Goal: Transaction & Acquisition: Purchase product/service

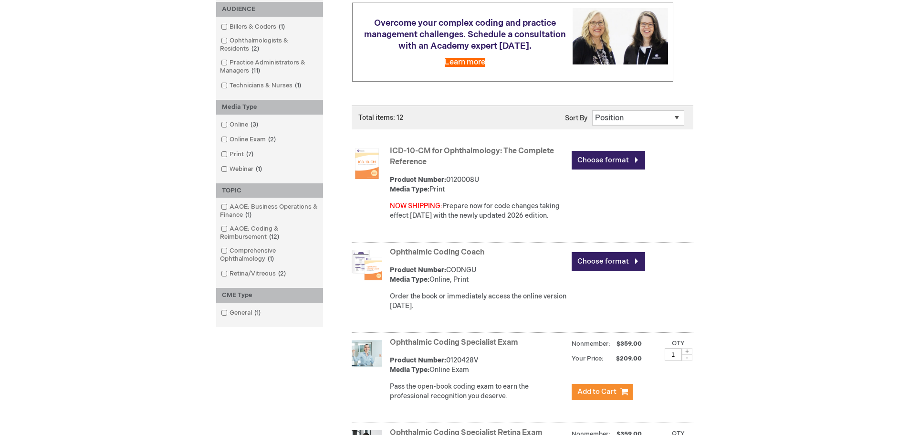
scroll to position [95, 0]
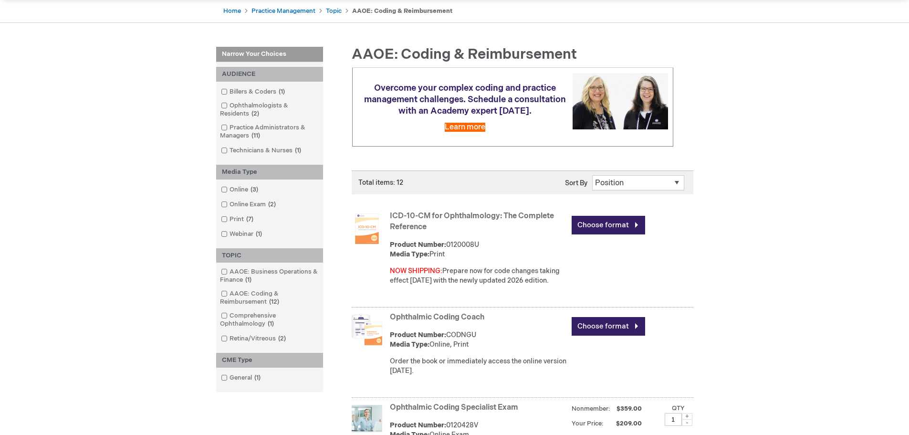
click at [228, 97] on ol "Billers & Coders 1 item Ophthalmologists & Residents 2 items Practice Administr…" at bounding box center [269, 120] width 97 height 69
click at [225, 95] on link "Billers & Coders 1 item" at bounding box center [254, 91] width 70 height 9
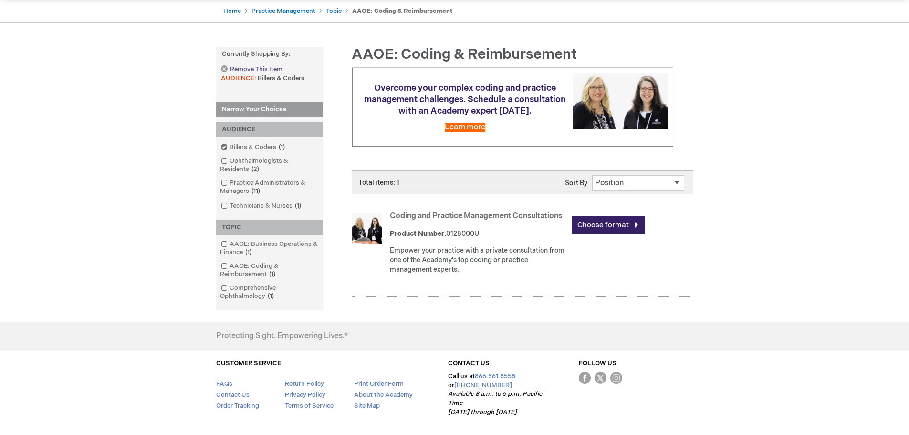
click at [225, 66] on link "Remove This Item" at bounding box center [251, 69] width 61 height 8
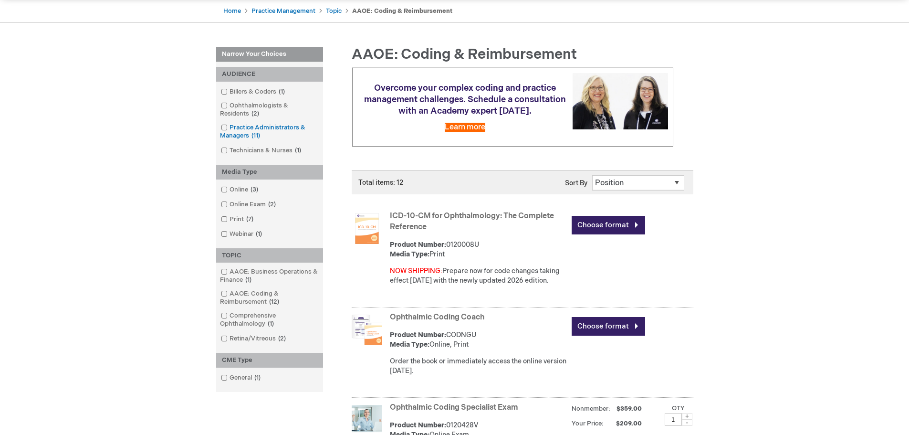
click at [220, 128] on input "checkbox" at bounding box center [220, 126] width 6 height 6
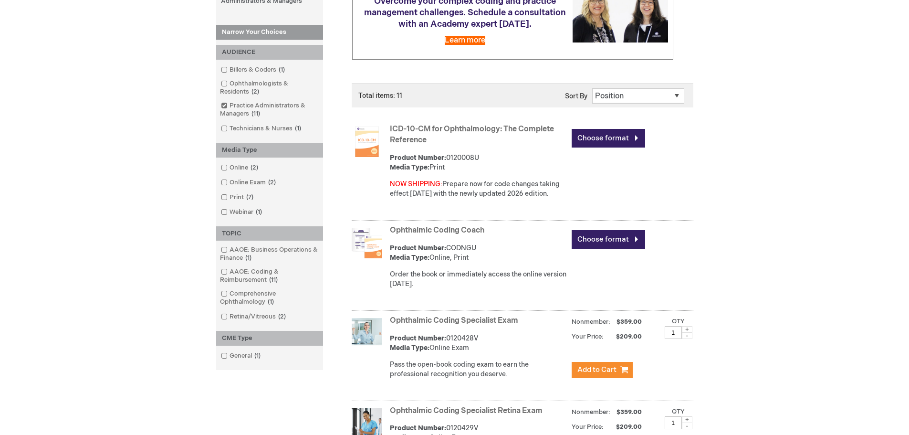
scroll to position [191, 0]
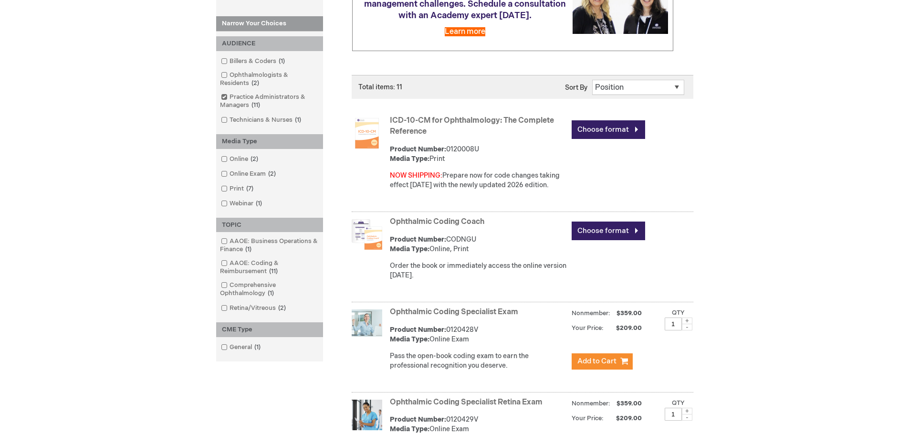
click at [456, 221] on link "Ophthalmic Coding Coach" at bounding box center [437, 221] width 94 height 9
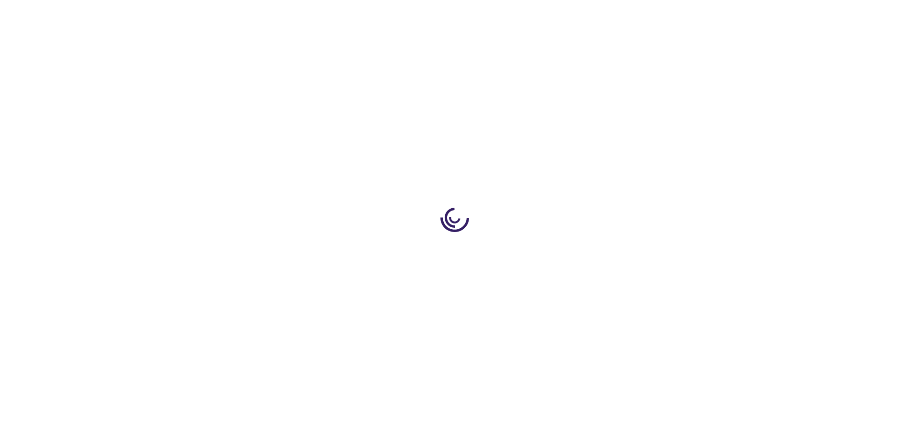
type input "0"
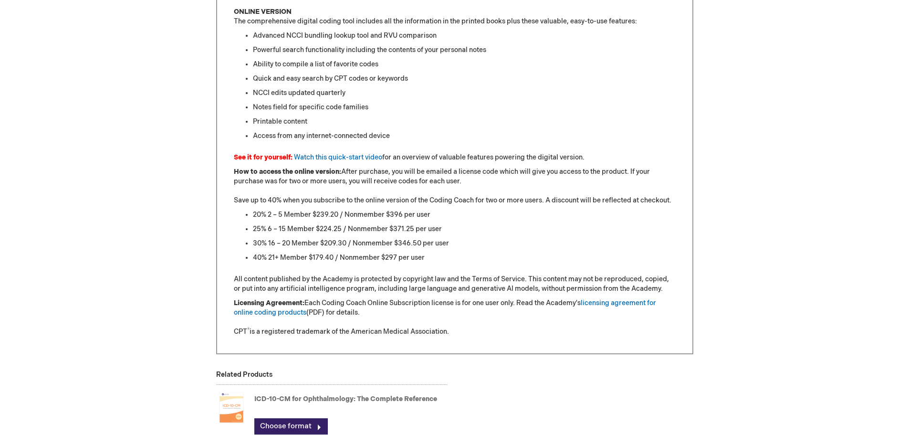
scroll to position [907, 0]
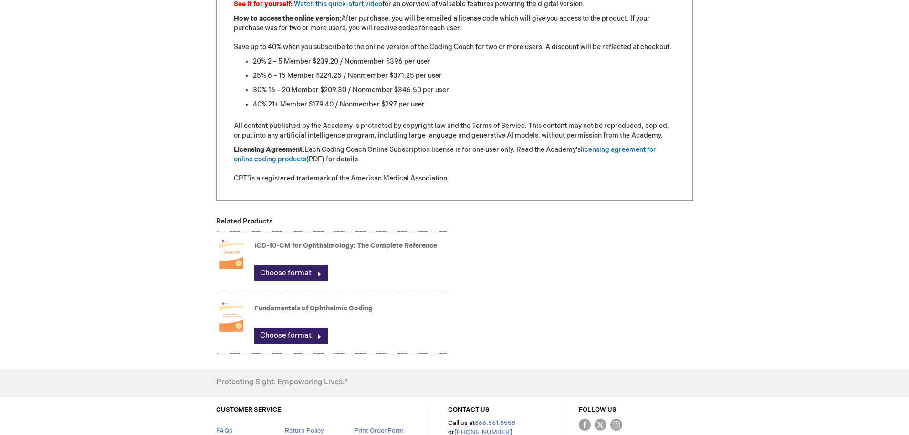
click at [274, 308] on link "Fundamentals of Ophthalmic Coding" at bounding box center [313, 308] width 118 height 8
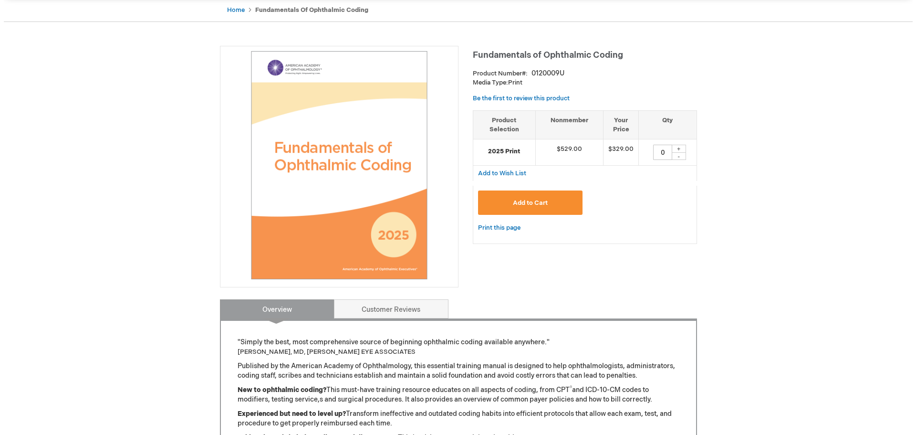
scroll to position [95, 0]
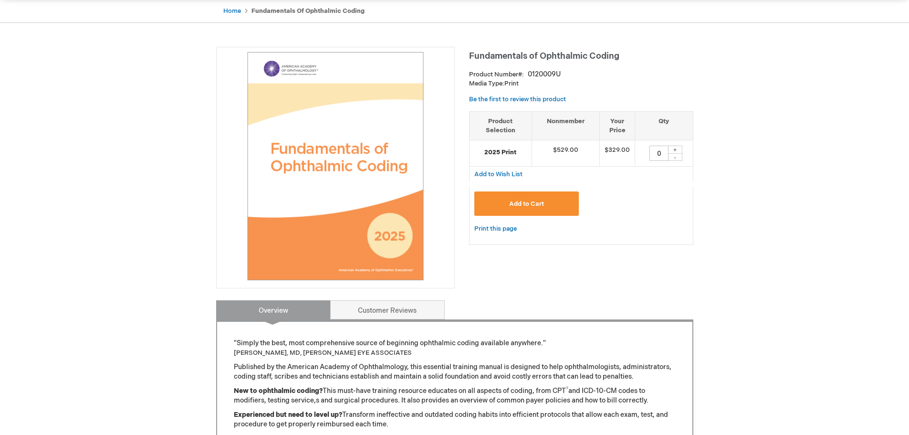
click at [675, 151] on div "+" at bounding box center [675, 150] width 14 height 8
type input "1"
click at [534, 199] on button "Add to Cart" at bounding box center [526, 203] width 105 height 24
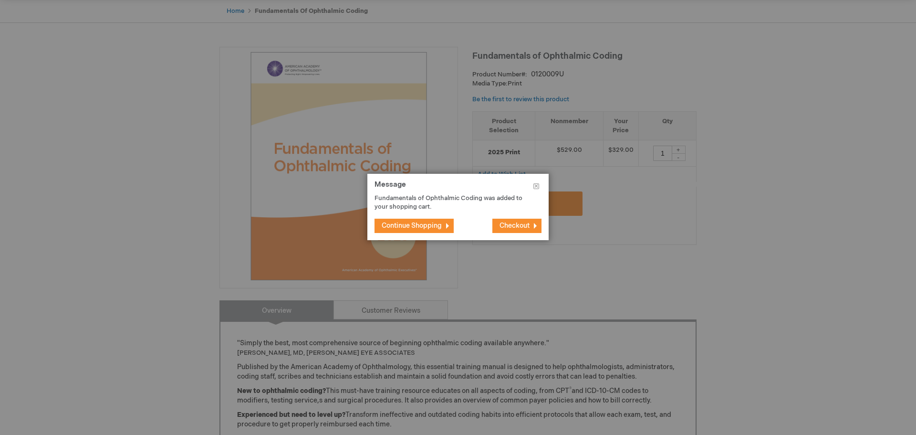
click at [511, 220] on button "Checkout" at bounding box center [516, 226] width 49 height 14
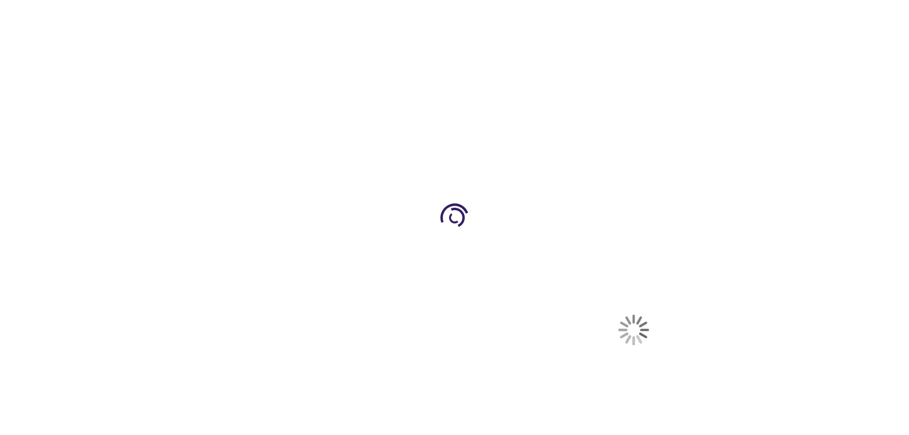
select select "US"
select select "28"
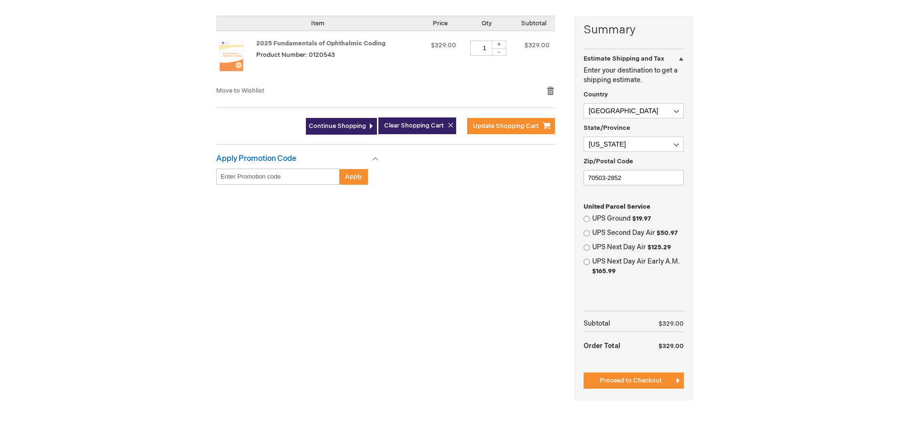
scroll to position [239, 0]
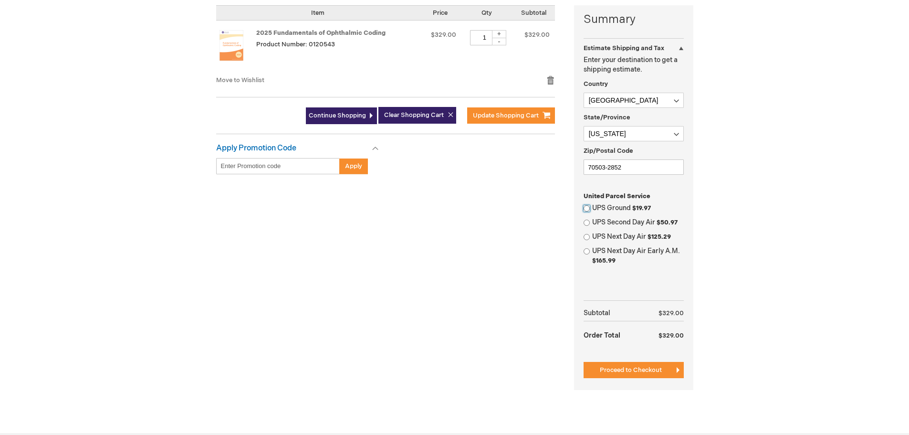
click at [589, 207] on input "UPS Ground $19.97" at bounding box center [587, 208] width 6 height 6
radio input "true"
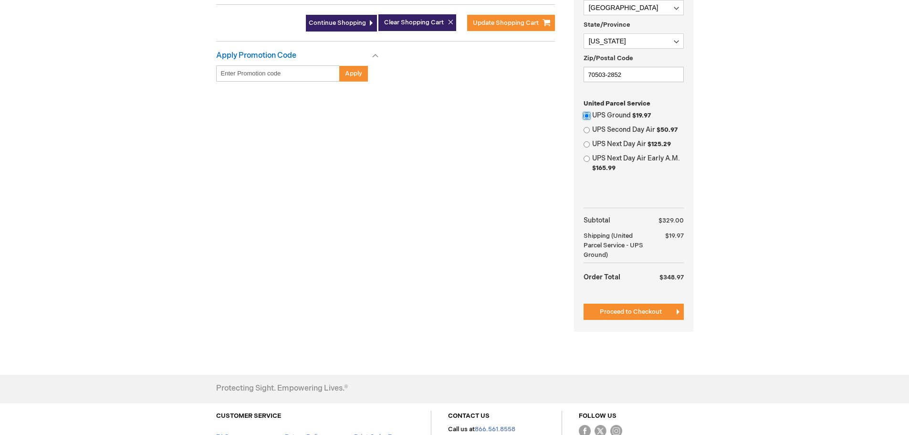
scroll to position [334, 0]
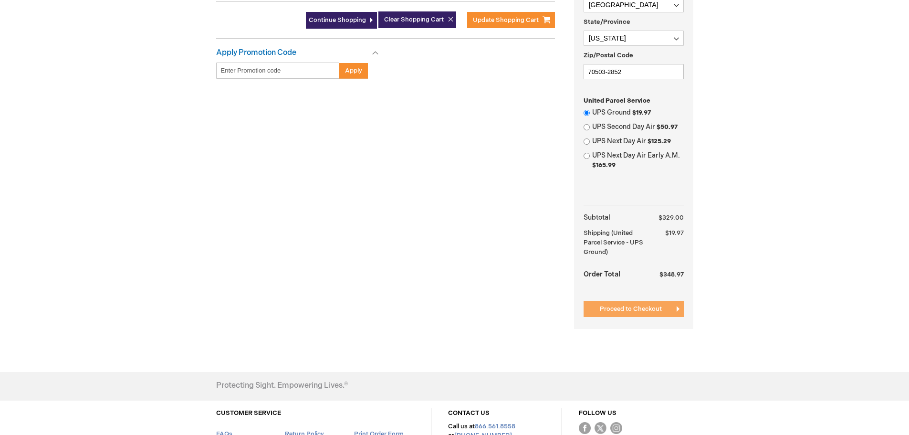
click at [633, 305] on span "Proceed to Checkout" at bounding box center [631, 309] width 62 height 8
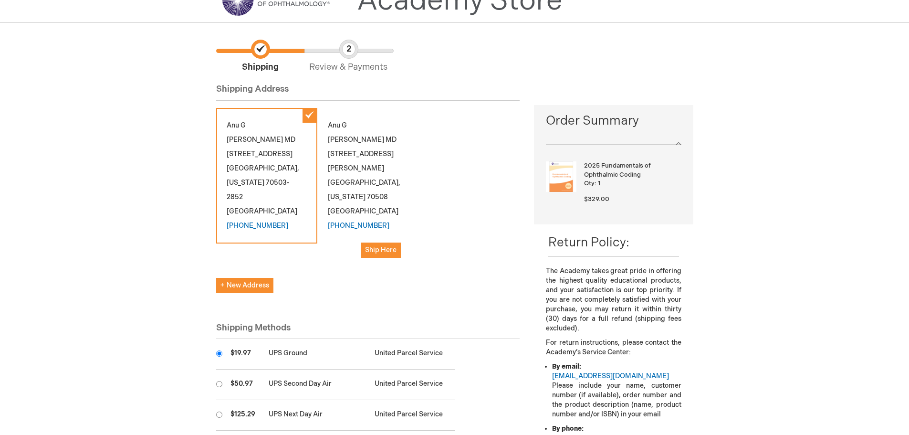
scroll to position [95, 0]
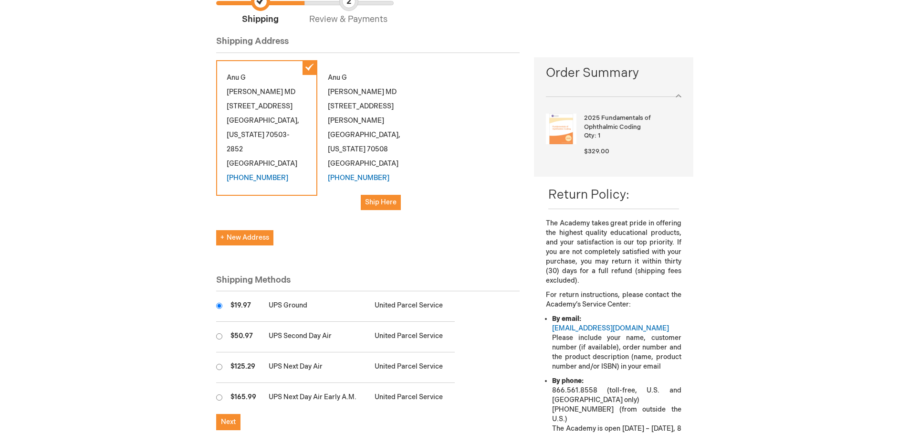
click at [336, 132] on div "Anu G Desai MD 220 Princeton Woods Loop Lafayette , Louisiana 70508 United Stat…" at bounding box center [367, 140] width 101 height 160
click at [384, 198] on span "Ship Here" at bounding box center [380, 202] width 31 height 8
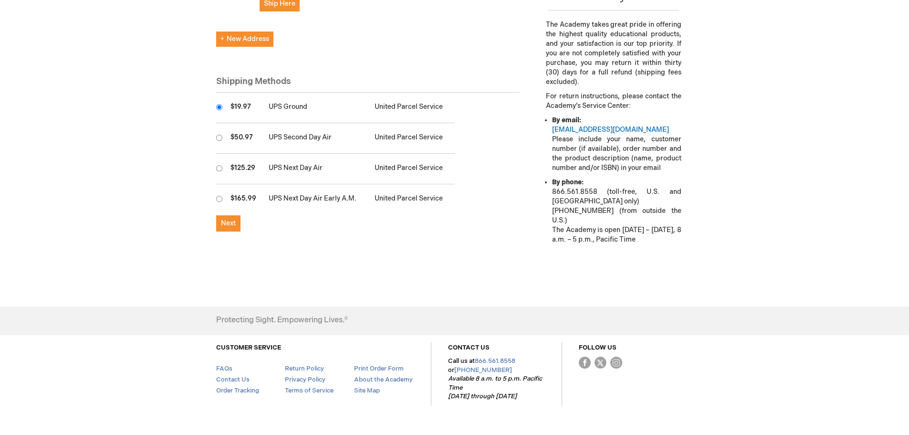
scroll to position [307, 0]
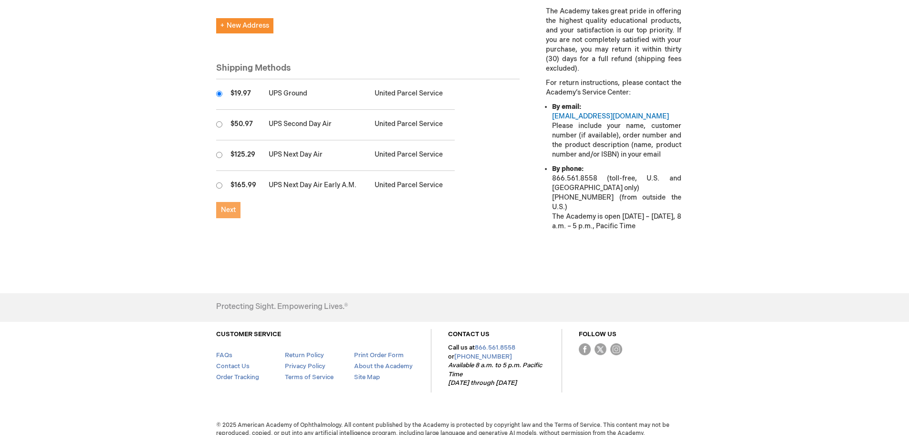
click at [222, 206] on span "Next" at bounding box center [228, 210] width 15 height 8
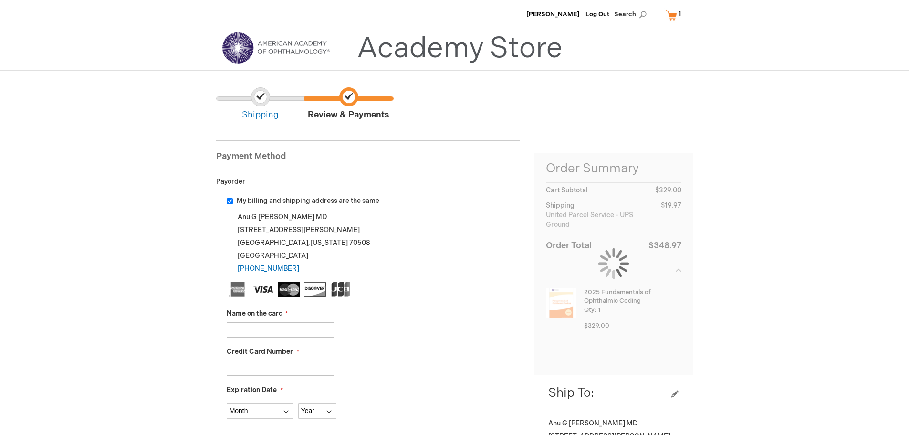
click at [281, 329] on input "Name on the card" at bounding box center [280, 329] width 107 height 15
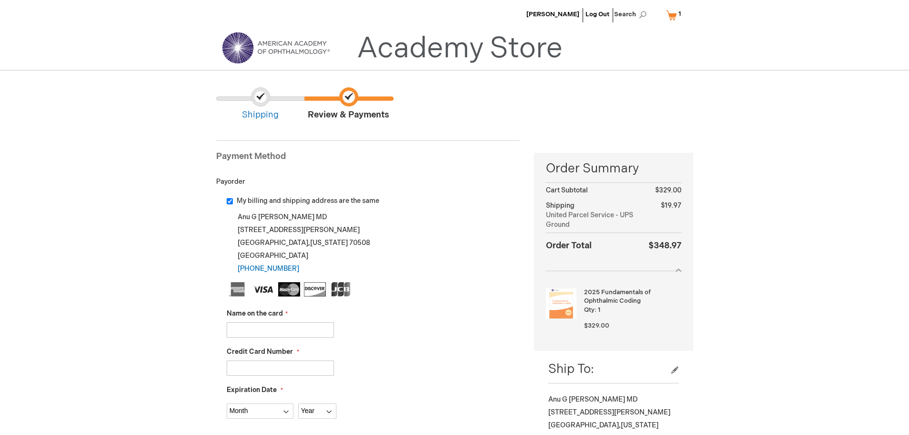
type input "[PERSON_NAME]"
type input "371678187671007"
select select "1"
select select "2030"
type input "8300"
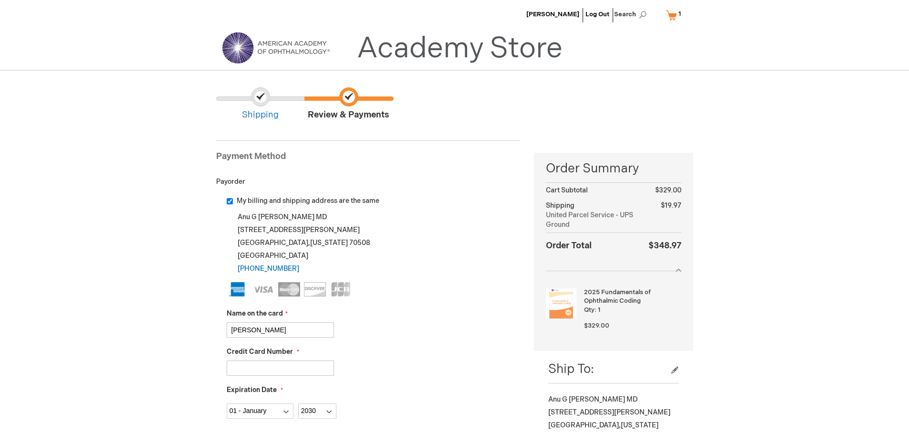
drag, startPoint x: 292, startPoint y: 365, endPoint x: 203, endPoint y: 356, distance: 89.1
type input "4246315340993680"
select select "12"
select select "2028"
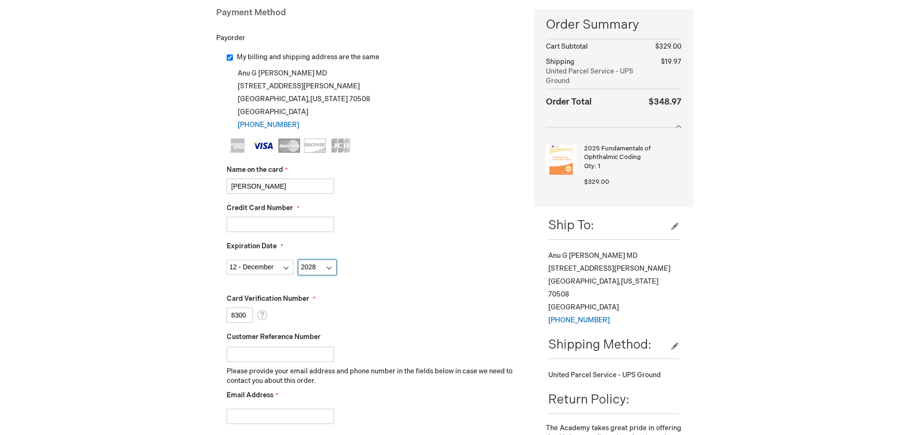
scroll to position [191, 0]
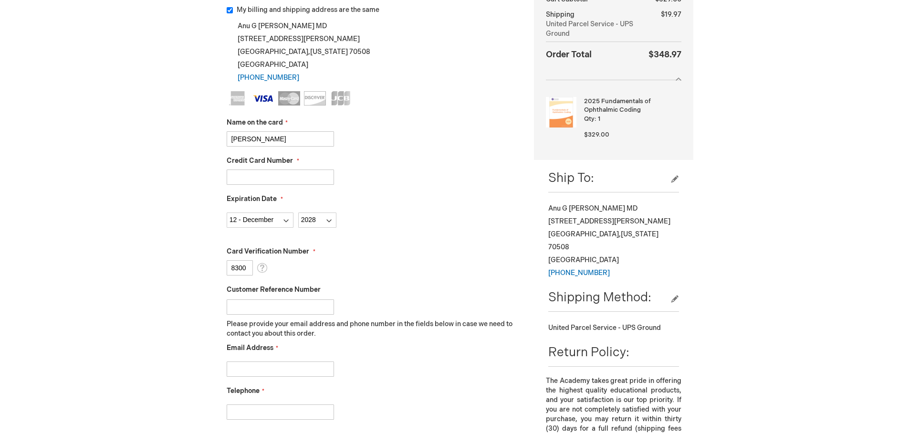
drag, startPoint x: 249, startPoint y: 270, endPoint x: 169, endPoint y: 253, distance: 81.0
click at [167, 256] on div "Anu Desai Log Out Search My Cart 1 1 items CLOSE RECENTLY ADDED ITEM(S) Close R…" at bounding box center [454, 311] width 909 height 1004
type input "429"
click at [363, 244] on fieldset "Name on the card Anu Desai Credit Card Number 4246315340993680 Expiration Date …" at bounding box center [373, 260] width 293 height 338
click at [285, 370] on input "Email Address" at bounding box center [280, 368] width 107 height 15
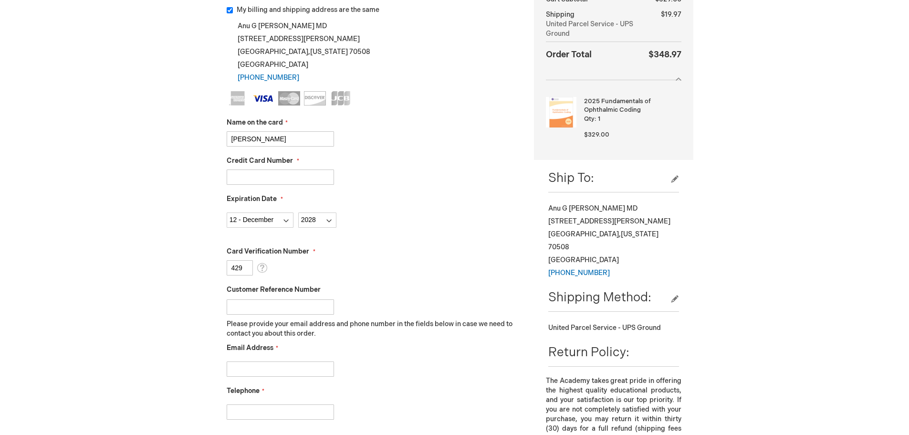
type input "drdesai@desaieyecare.com"
type input "3372356263"
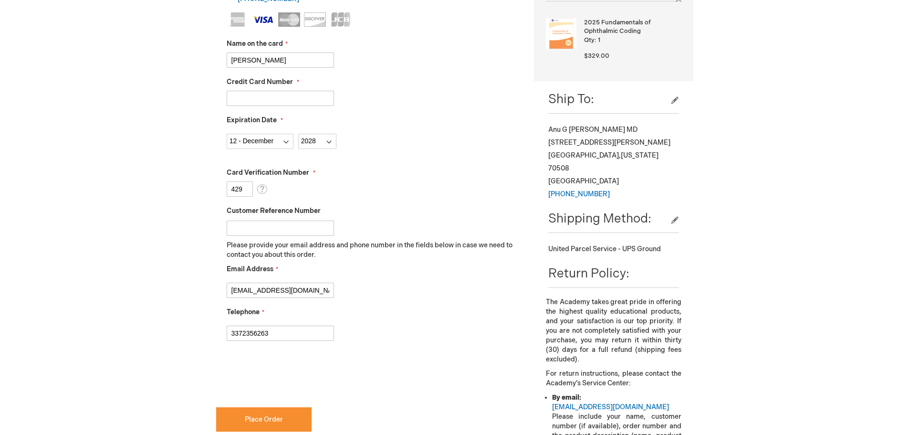
scroll to position [286, 0]
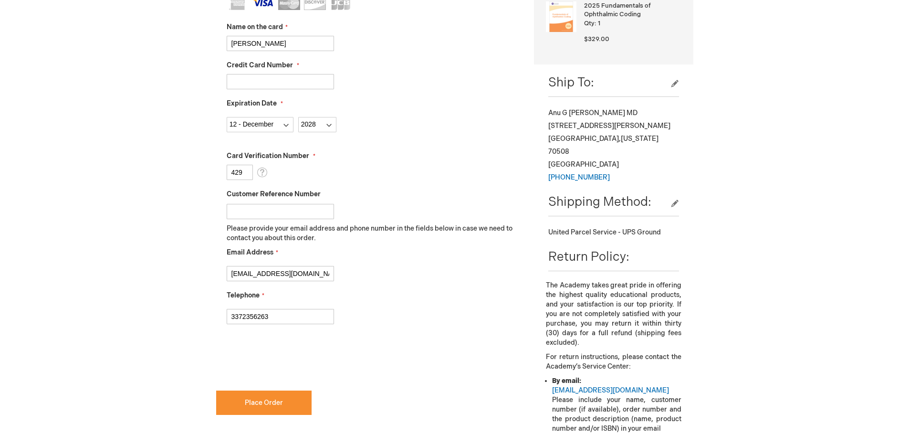
checkbox input "true"
click at [270, 414] on button "Place Order" at bounding box center [263, 402] width 95 height 24
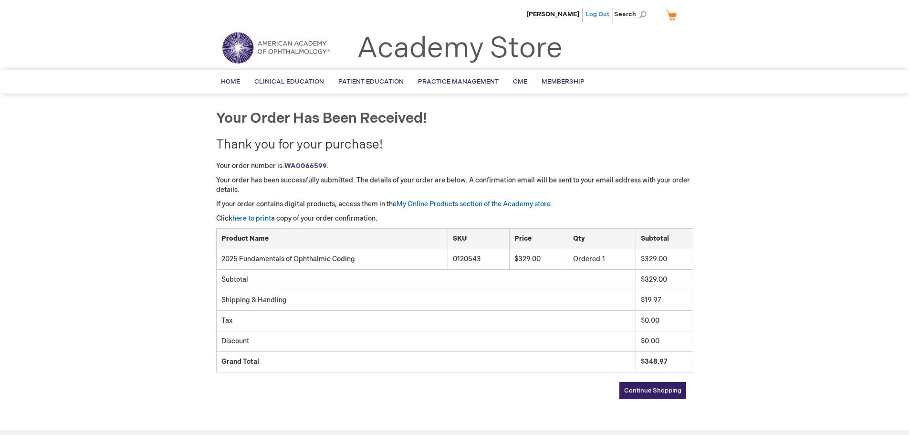
click at [593, 15] on link "Log Out" at bounding box center [597, 14] width 24 height 8
